Goal: Task Accomplishment & Management: Complete application form

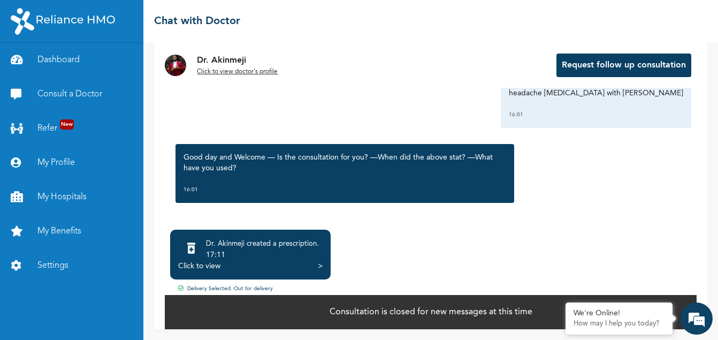
scroll to position [474, 0]
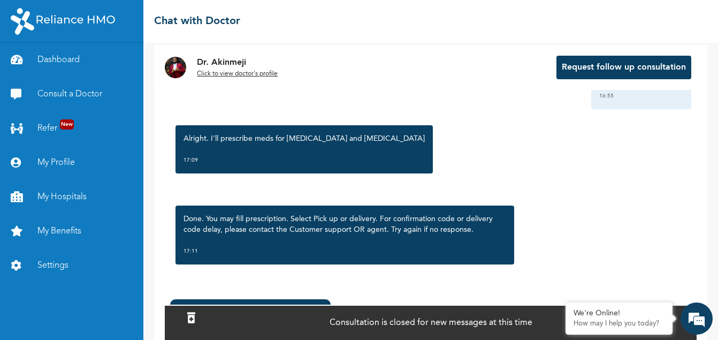
scroll to position [78, 0]
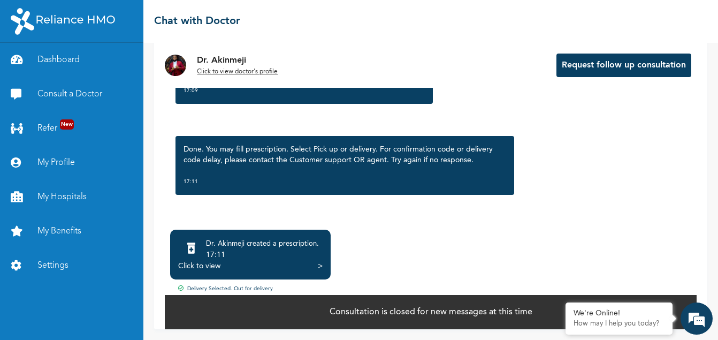
click at [218, 266] on div "Click to view" at bounding box center [199, 266] width 42 height 11
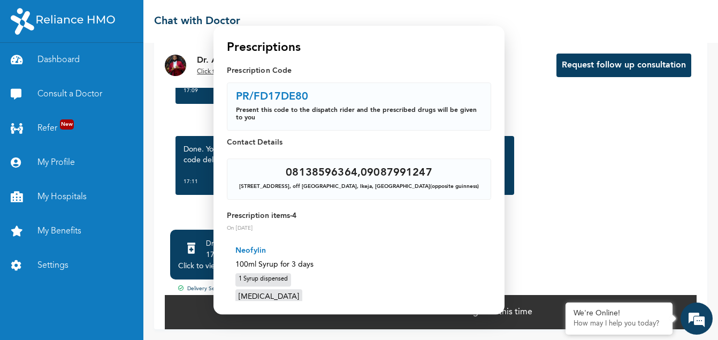
scroll to position [0, 0]
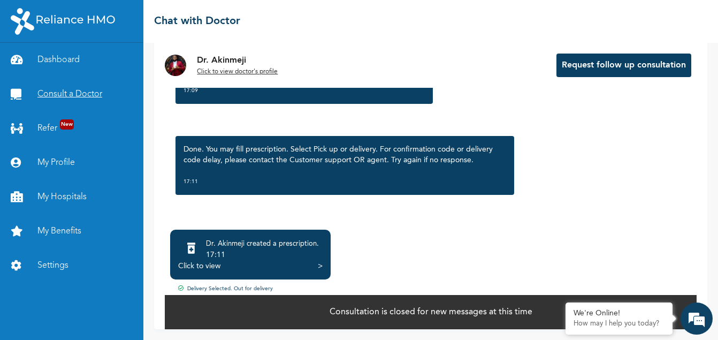
click at [60, 95] on link "Consult a Doctor" at bounding box center [71, 94] width 143 height 34
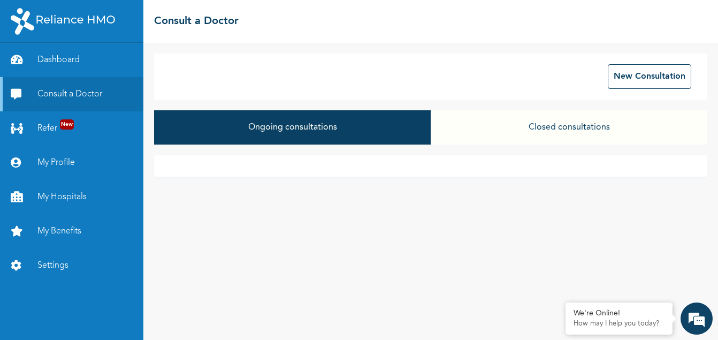
click at [548, 127] on button "Closed consultations" at bounding box center [569, 127] width 277 height 34
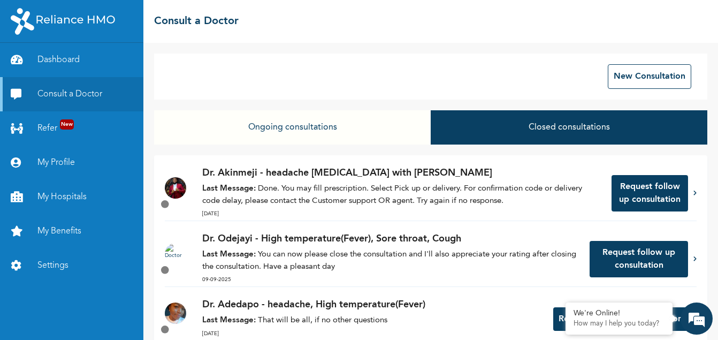
click at [609, 257] on button "Request follow up consultation" at bounding box center [639, 259] width 98 height 36
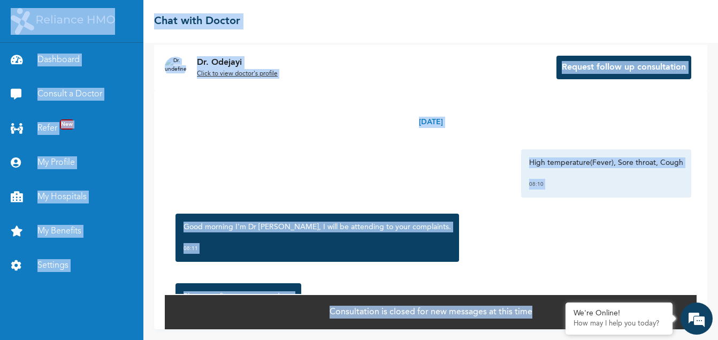
scroll to position [56, 0]
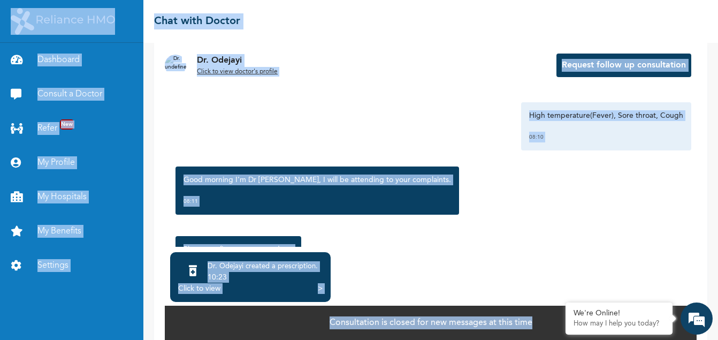
click at [461, 156] on div "Tuesday, September 9th 2025 High temperature(Fever), Sore throat, Cough 08:10 G…" at bounding box center [431, 145] width 532 height 204
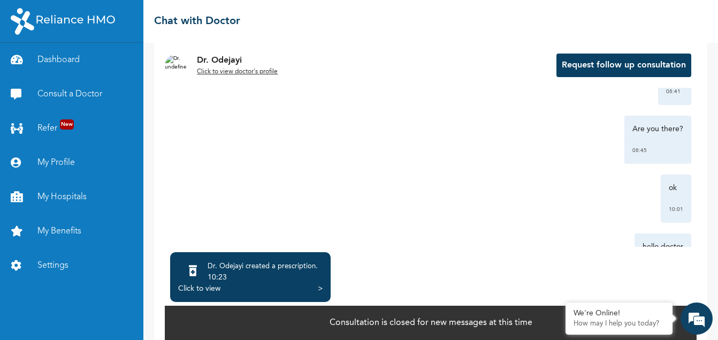
scroll to position [78, 0]
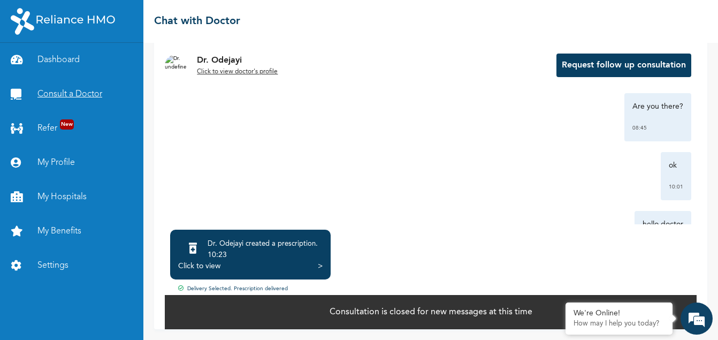
click at [56, 88] on link "Consult a Doctor" at bounding box center [71, 94] width 143 height 34
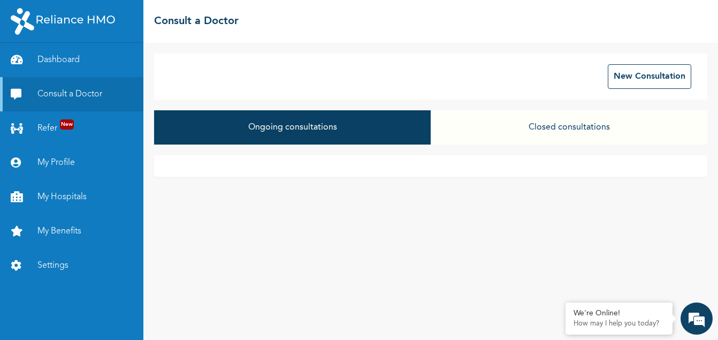
click at [288, 136] on button "Ongoing consultations" at bounding box center [292, 127] width 277 height 34
click at [544, 128] on button "Closed consultations" at bounding box center [569, 127] width 277 height 34
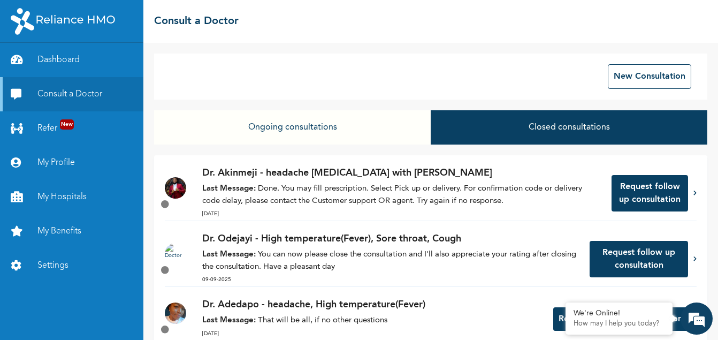
click at [642, 186] on button "Request follow up consultation" at bounding box center [650, 193] width 77 height 36
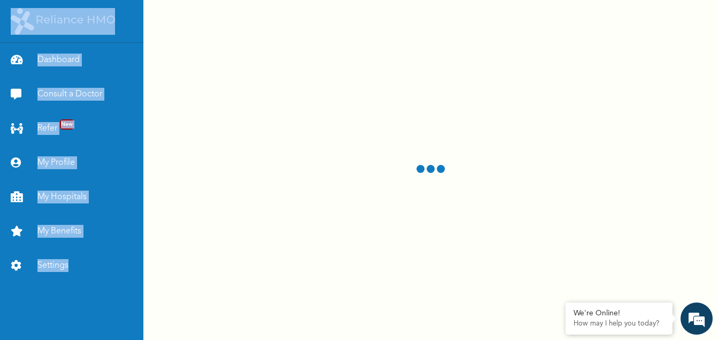
click at [642, 186] on div at bounding box center [430, 170] width 575 height 340
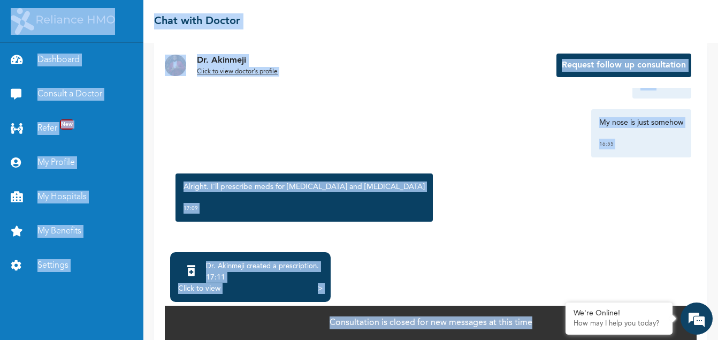
scroll to position [382, 0]
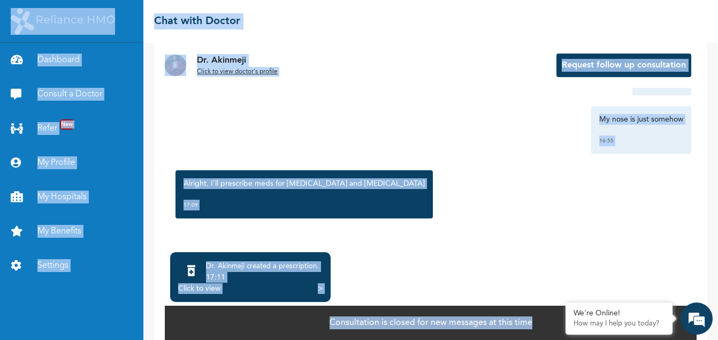
click at [412, 230] on div "Monday, September 15th 2025 headache Malaria with Catarh 16:01 Good day and Wel…" at bounding box center [431, 145] width 532 height 204
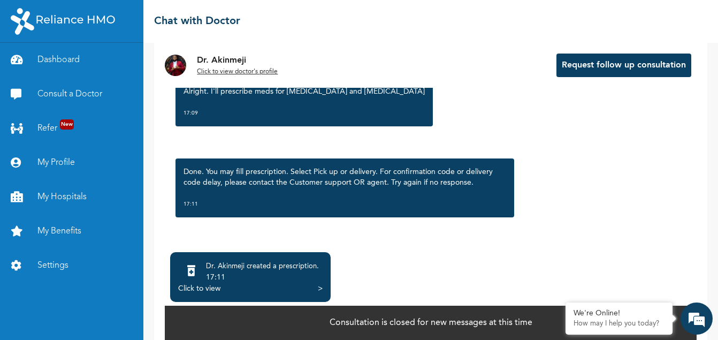
scroll to position [78, 0]
